Goal: Task Accomplishment & Management: Complete application form

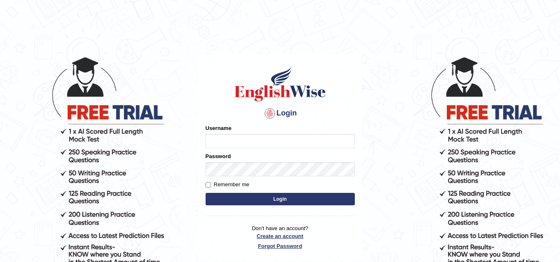
click at [277, 247] on p "Don't have an account? Create an account Forgot Password" at bounding box center [280, 238] width 149 height 26
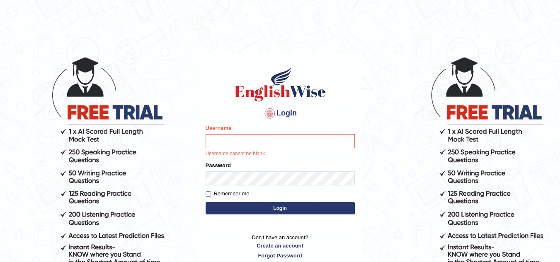
click at [275, 255] on link "Forgot Password" at bounding box center [280, 256] width 149 height 8
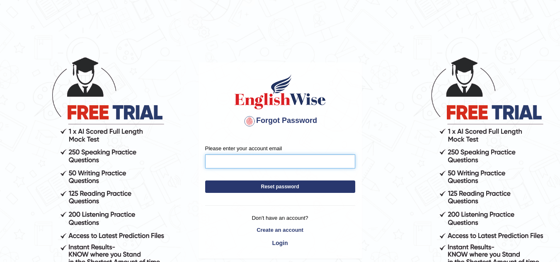
click at [257, 167] on input "Please enter your account email" at bounding box center [280, 162] width 150 height 14
type input "[EMAIL_ADDRESS][DOMAIN_NAME]"
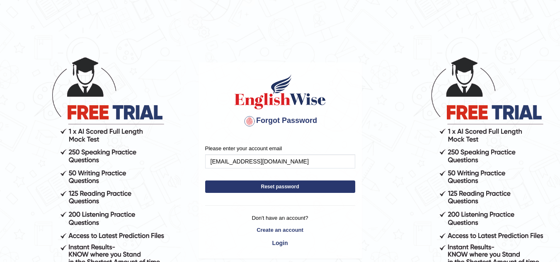
click at [282, 184] on button "Reset password" at bounding box center [280, 187] width 150 height 12
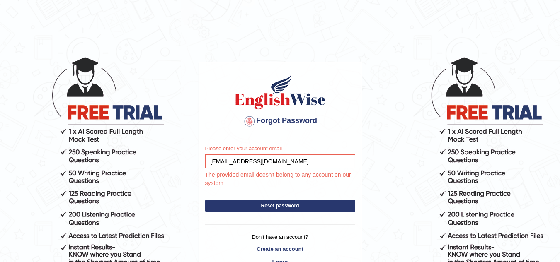
click at [276, 211] on button "Reset password" at bounding box center [280, 206] width 150 height 12
click at [293, 164] on input "sunarparbati724@gmail.com" at bounding box center [280, 162] width 150 height 14
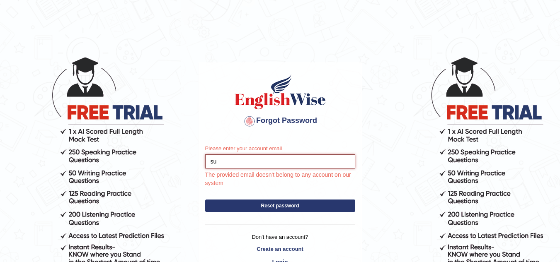
type input "sunarparbati724@gmail.com"
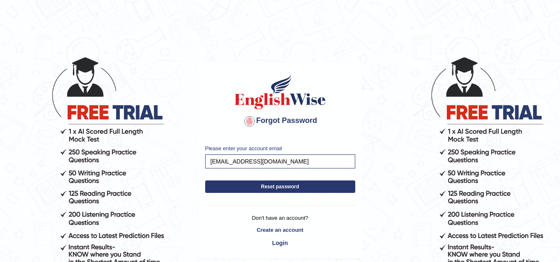
click at [286, 210] on div "Please enter your account email sunarparbati724@gmail.com Reset password Don't …" at bounding box center [280, 198] width 162 height 120
click at [285, 185] on button "Reset password" at bounding box center [280, 187] width 150 height 12
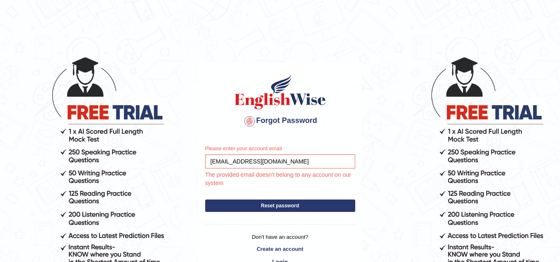
scroll to position [41, 0]
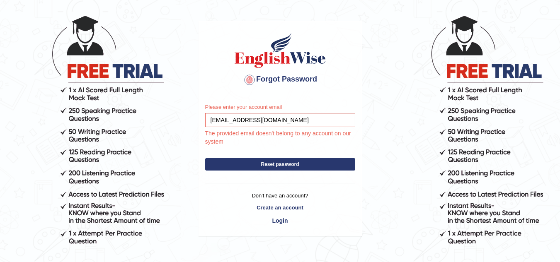
click at [276, 209] on link "Create an account" at bounding box center [280, 208] width 150 height 8
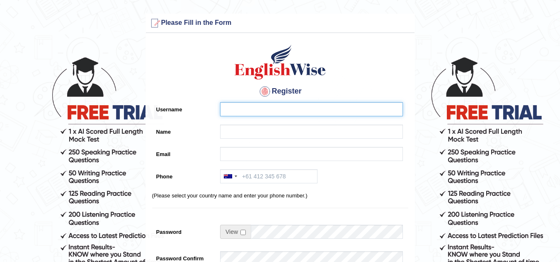
click at [229, 112] on input "Username" at bounding box center [311, 109] width 183 height 14
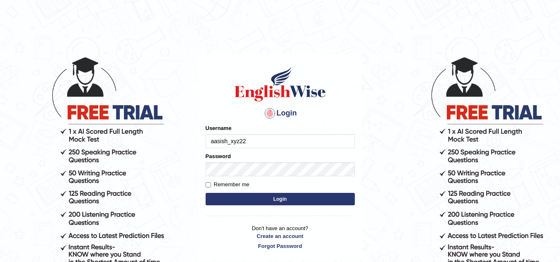
type input "aasish_xyz22"
click at [263, 197] on button "Login" at bounding box center [280, 199] width 149 height 12
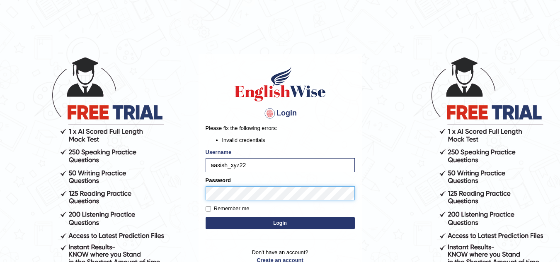
click at [133, 206] on body "Login Please fix the following errors: Invalid credentials Username aasish_xyz2…" at bounding box center [280, 159] width 560 height 262
click at [206, 217] on button "Login" at bounding box center [280, 223] width 149 height 12
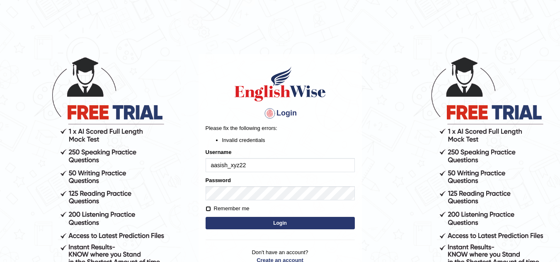
click at [208, 208] on input "Remember me" at bounding box center [208, 208] width 5 height 5
checkbox input "false"
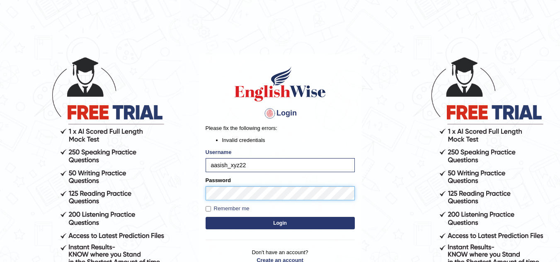
click at [139, 200] on body "Login Please fix the following errors: Invalid credentials Username aasish_xyz2…" at bounding box center [280, 159] width 560 height 262
click at [206, 217] on button "Login" at bounding box center [280, 223] width 149 height 12
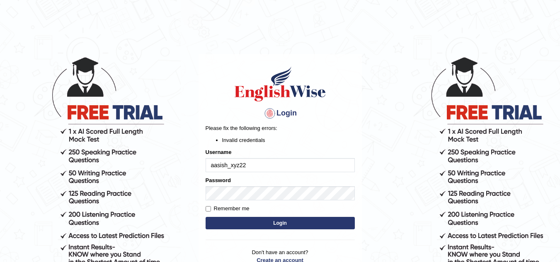
click at [251, 162] on input "aasish_xyz22" at bounding box center [280, 165] width 149 height 14
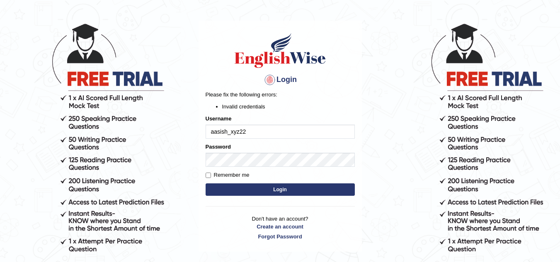
scroll to position [38, 0]
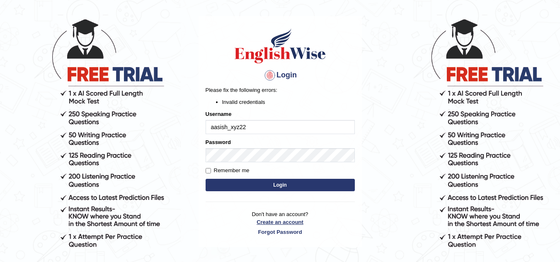
click at [275, 219] on link "Create an account" at bounding box center [280, 222] width 149 height 8
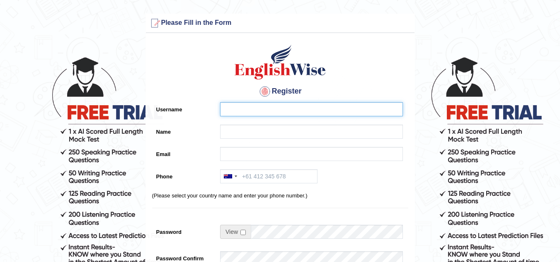
click at [224, 108] on input "Username" at bounding box center [311, 109] width 183 height 14
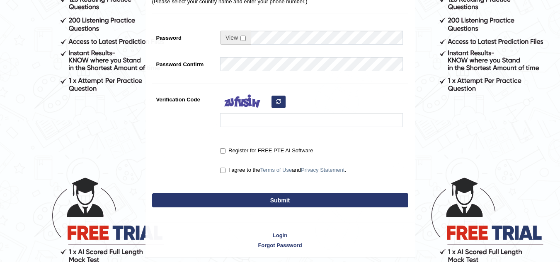
scroll to position [203, 0]
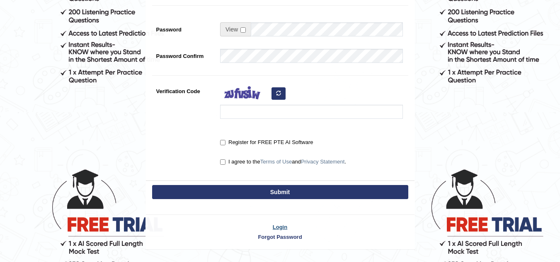
click at [276, 229] on link "Login" at bounding box center [280, 227] width 269 height 8
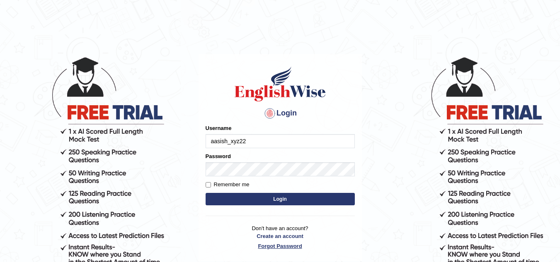
type input "aasish_xyz22"
click at [283, 247] on link "Forgot Password" at bounding box center [280, 246] width 149 height 8
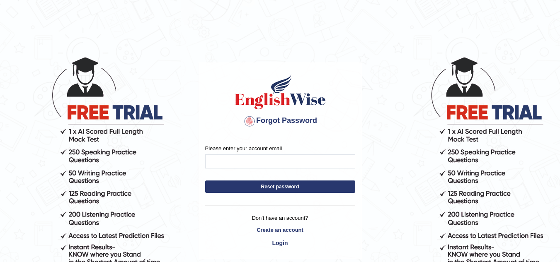
click at [288, 186] on button "Reset password" at bounding box center [280, 187] width 150 height 12
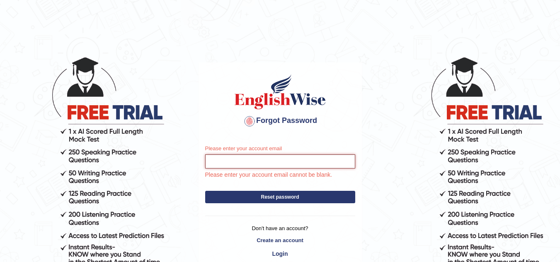
click at [273, 160] on input "Please enter your account email" at bounding box center [280, 162] width 150 height 14
type input "[EMAIL_ADDRESS][DOMAIN_NAME]"
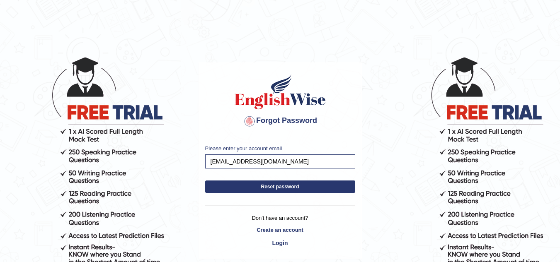
click at [276, 188] on button "Reset password" at bounding box center [280, 187] width 150 height 12
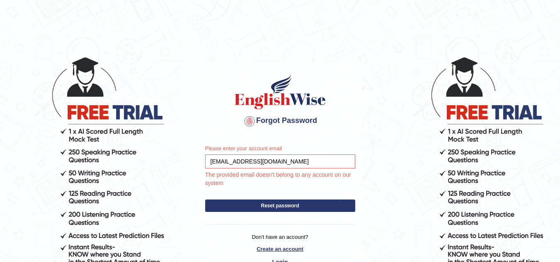
click at [284, 249] on link "Create an account" at bounding box center [280, 249] width 150 height 8
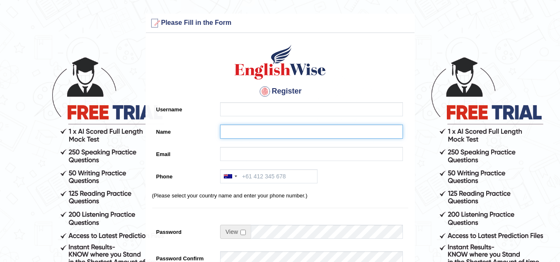
click at [235, 134] on input "Name" at bounding box center [311, 132] width 183 height 14
click at [264, 136] on input "Name" at bounding box center [311, 132] width 183 height 14
type input "aasish_22"
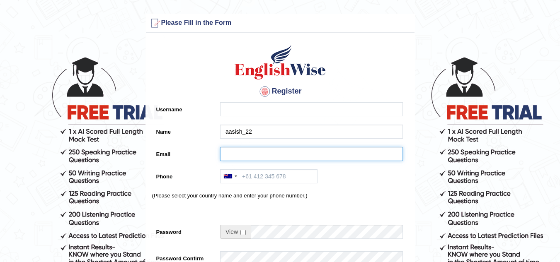
click at [234, 154] on input "Email" at bounding box center [311, 154] width 183 height 14
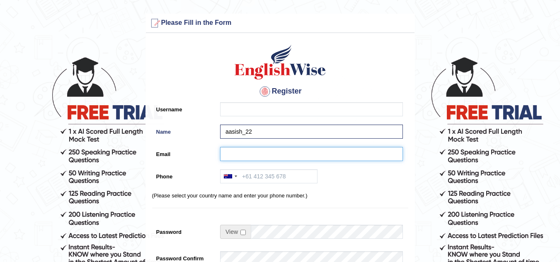
type input "sunarparbati742@gmail.com"
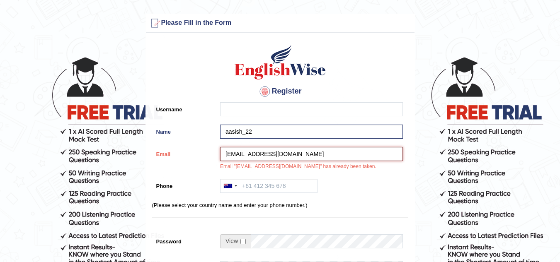
drag, startPoint x: 297, startPoint y: 150, endPoint x: 104, endPoint y: 176, distance: 194.4
click at [104, 176] on form "Please fix the following errors: Please Fill in the Form Register Username Name…" at bounding box center [279, 238] width 557 height 448
click at [317, 218] on div "Register Username Name aasish_22 Email sunarparbati742@gmail.com Email "sunarpa…" at bounding box center [280, 215] width 269 height 356
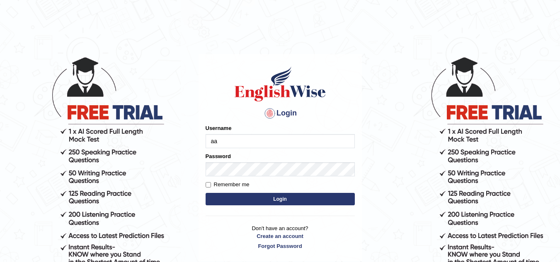
type input "aasish_xyz22"
click at [279, 199] on button "Login" at bounding box center [280, 199] width 149 height 12
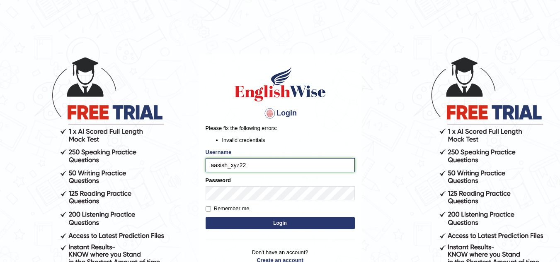
click at [280, 166] on input "aasish_xyz22" at bounding box center [280, 165] width 149 height 14
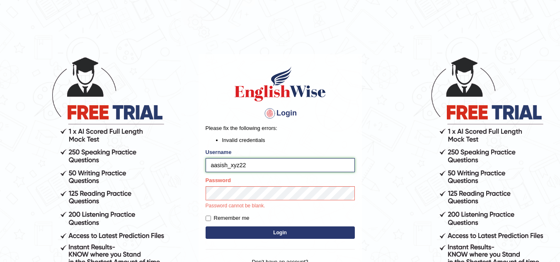
click at [260, 166] on input "aasish_xyz22" at bounding box center [280, 165] width 149 height 14
type input "aasish_xyz22"
click at [269, 232] on div "Login Please fix the following errors: Invalid credentials Username aasish_xyz2…" at bounding box center [280, 174] width 163 height 241
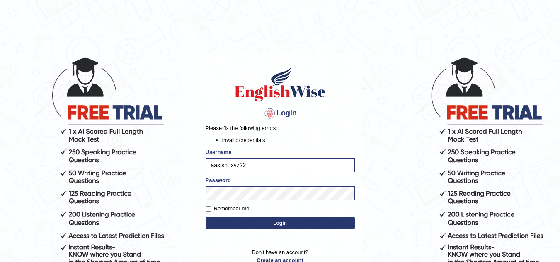
click at [271, 225] on button "Login" at bounding box center [280, 223] width 149 height 12
click at [132, 199] on body "Login Please fix the following errors: Invalid credentials Username aasish_xyz2…" at bounding box center [280, 159] width 560 height 262
click at [259, 167] on input "aasish_xyz22" at bounding box center [280, 165] width 149 height 14
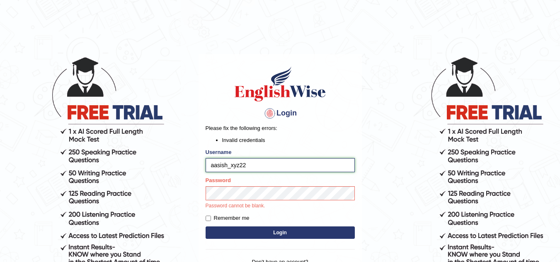
click at [270, 165] on input "aasish_xyz22" at bounding box center [280, 165] width 149 height 14
type input "aasish_xyz22"
click at [206, 227] on button "Login" at bounding box center [280, 233] width 149 height 12
